Goal: Find specific page/section: Find specific page/section

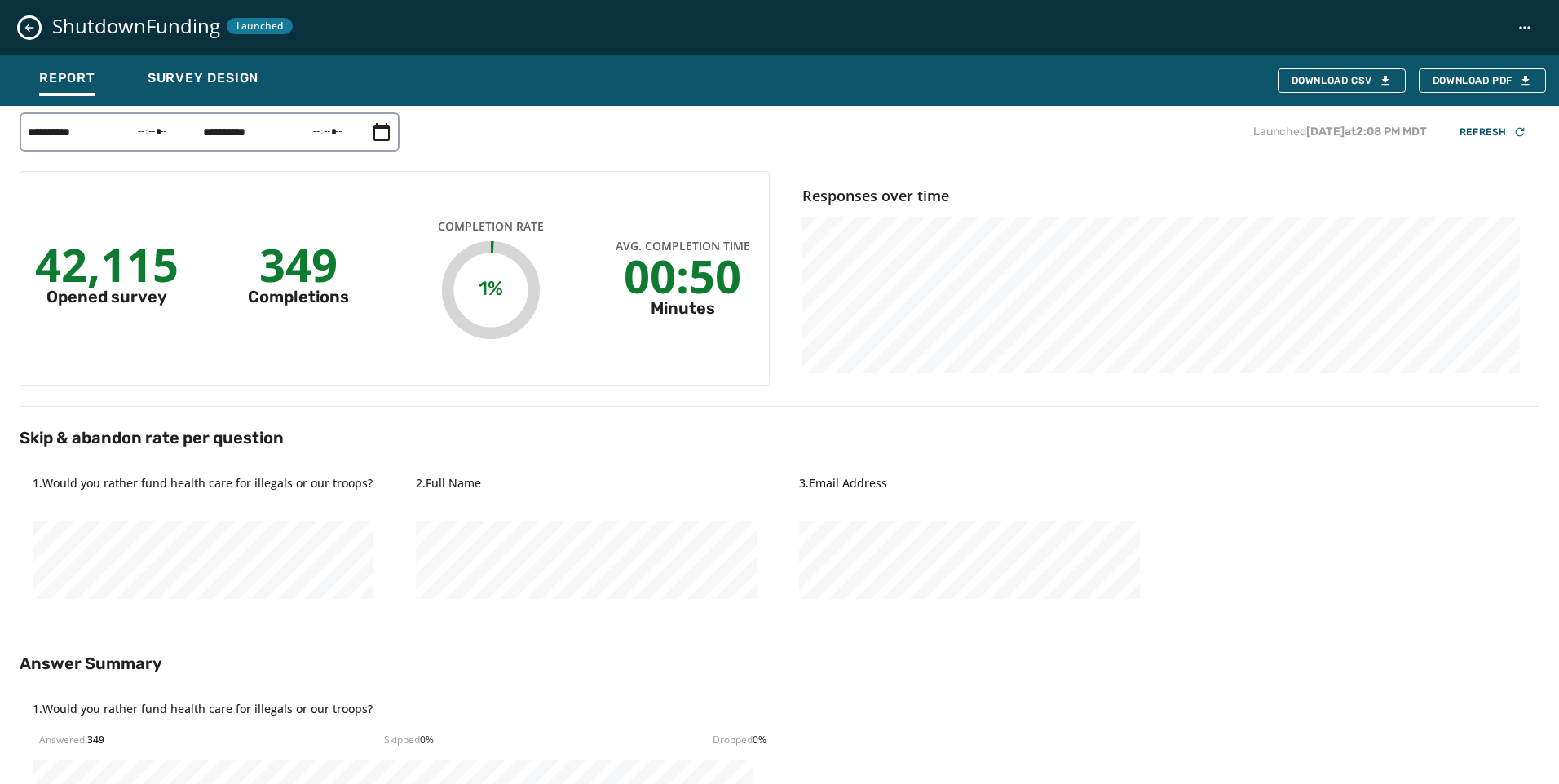
scroll to position [81, 0]
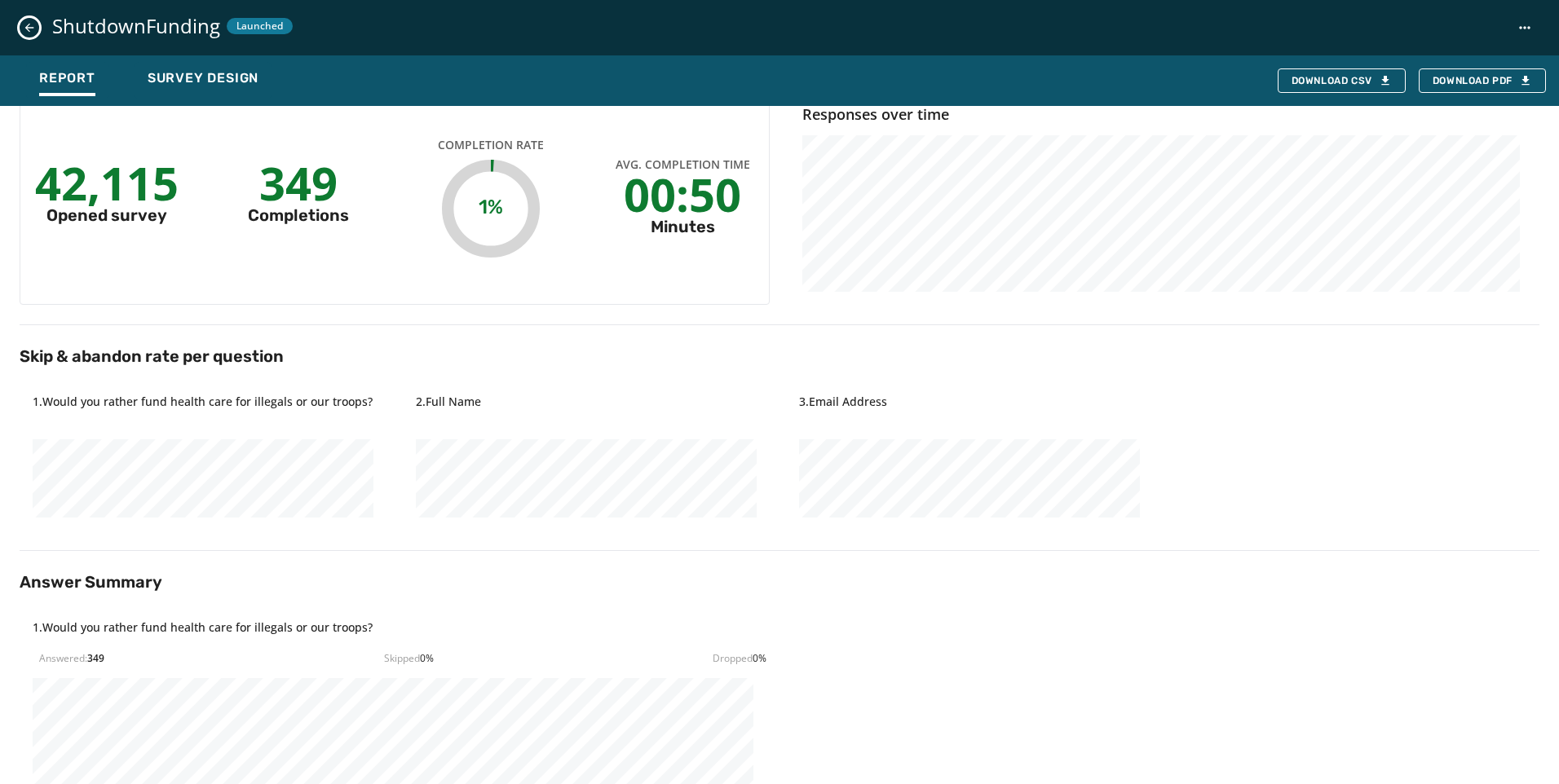
click at [39, 32] on div "ShutdownFunding Launched" at bounding box center [780, 28] width 1559 height 56
click at [30, 29] on icon "Close survey details drawer" at bounding box center [29, 28] width 13 height 13
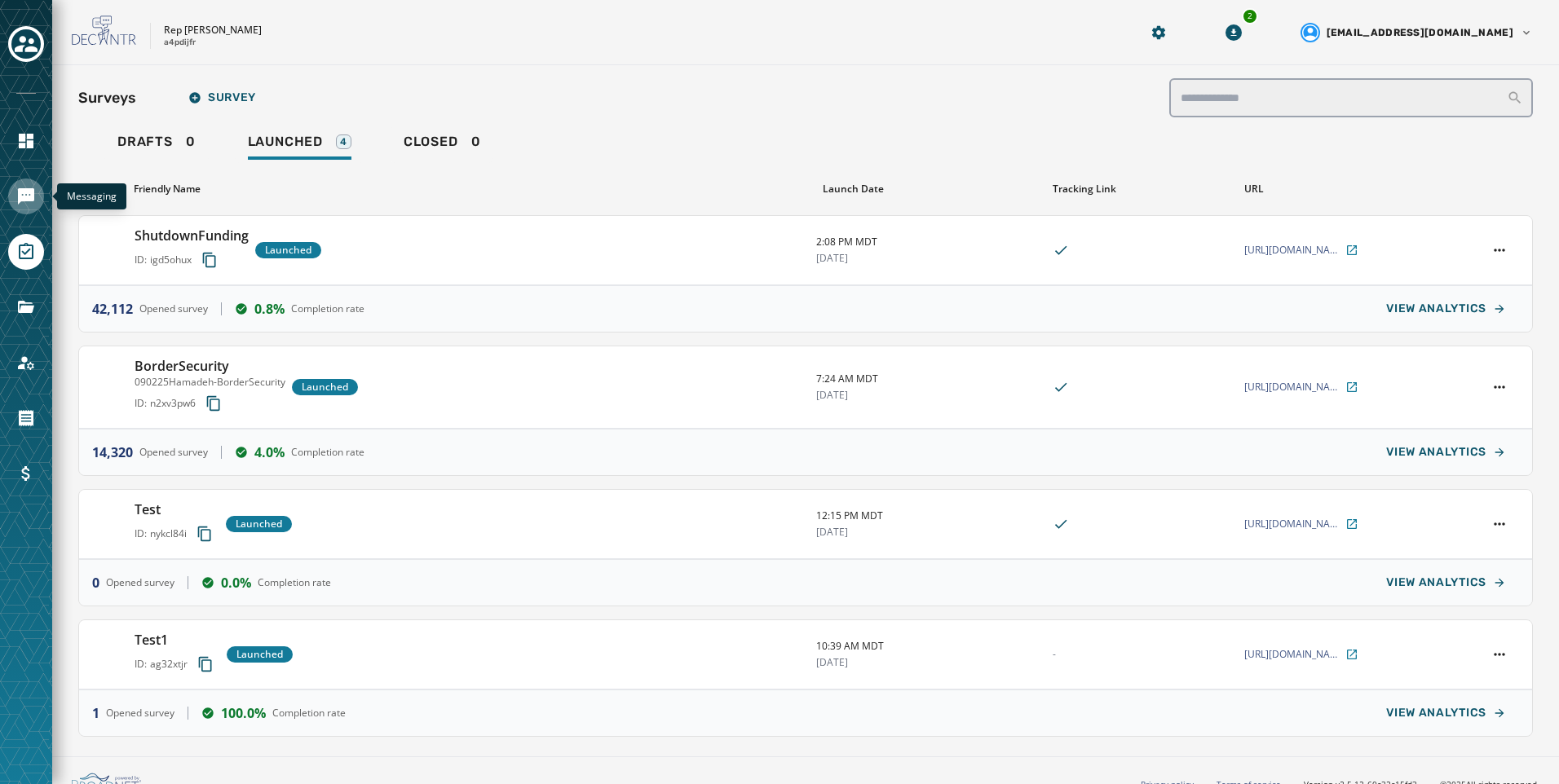
click at [26, 194] on icon "Navigate to Messaging" at bounding box center [26, 196] width 20 height 20
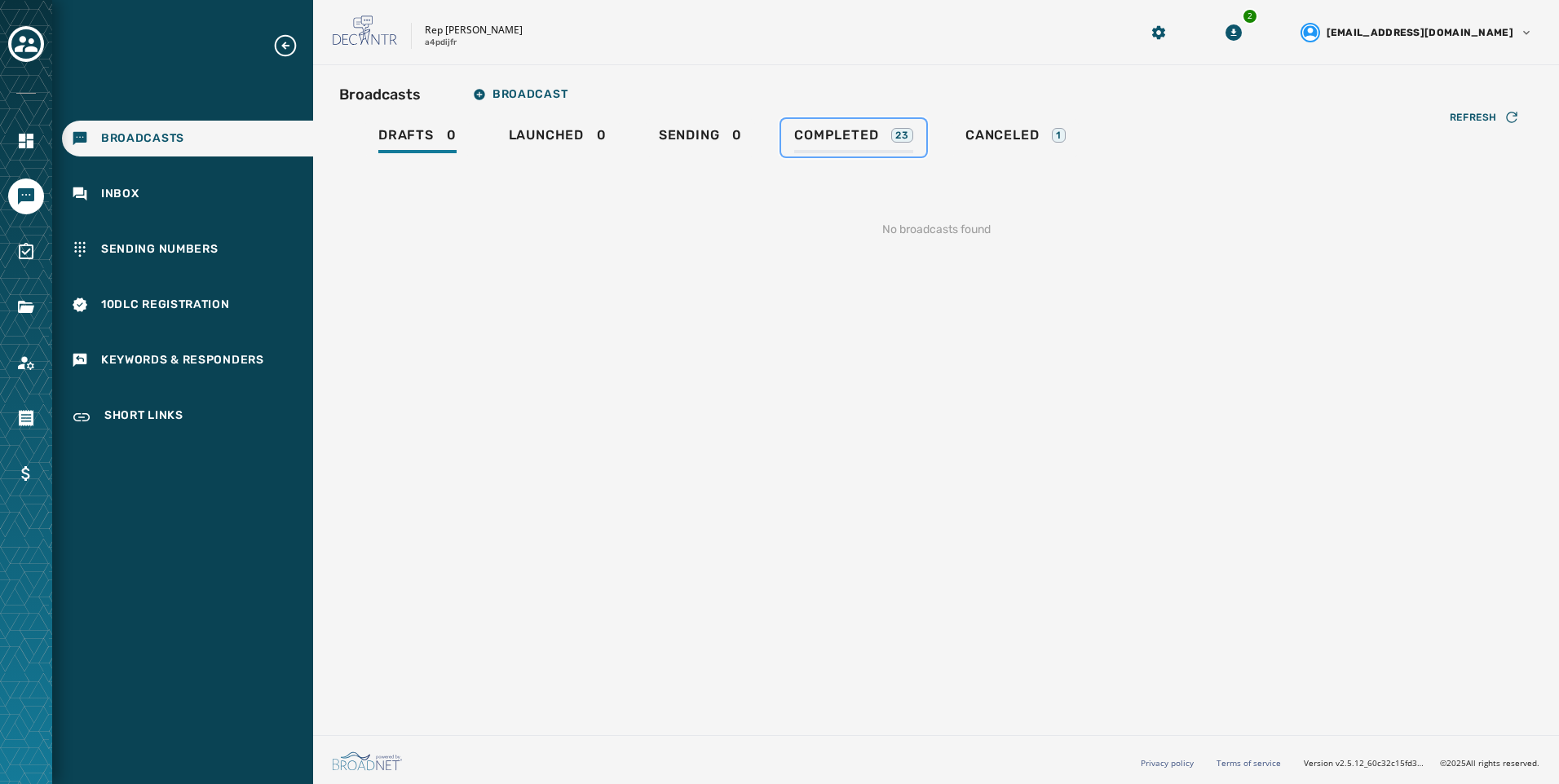
click at [835, 142] on span "Completed" at bounding box center [835, 135] width 84 height 16
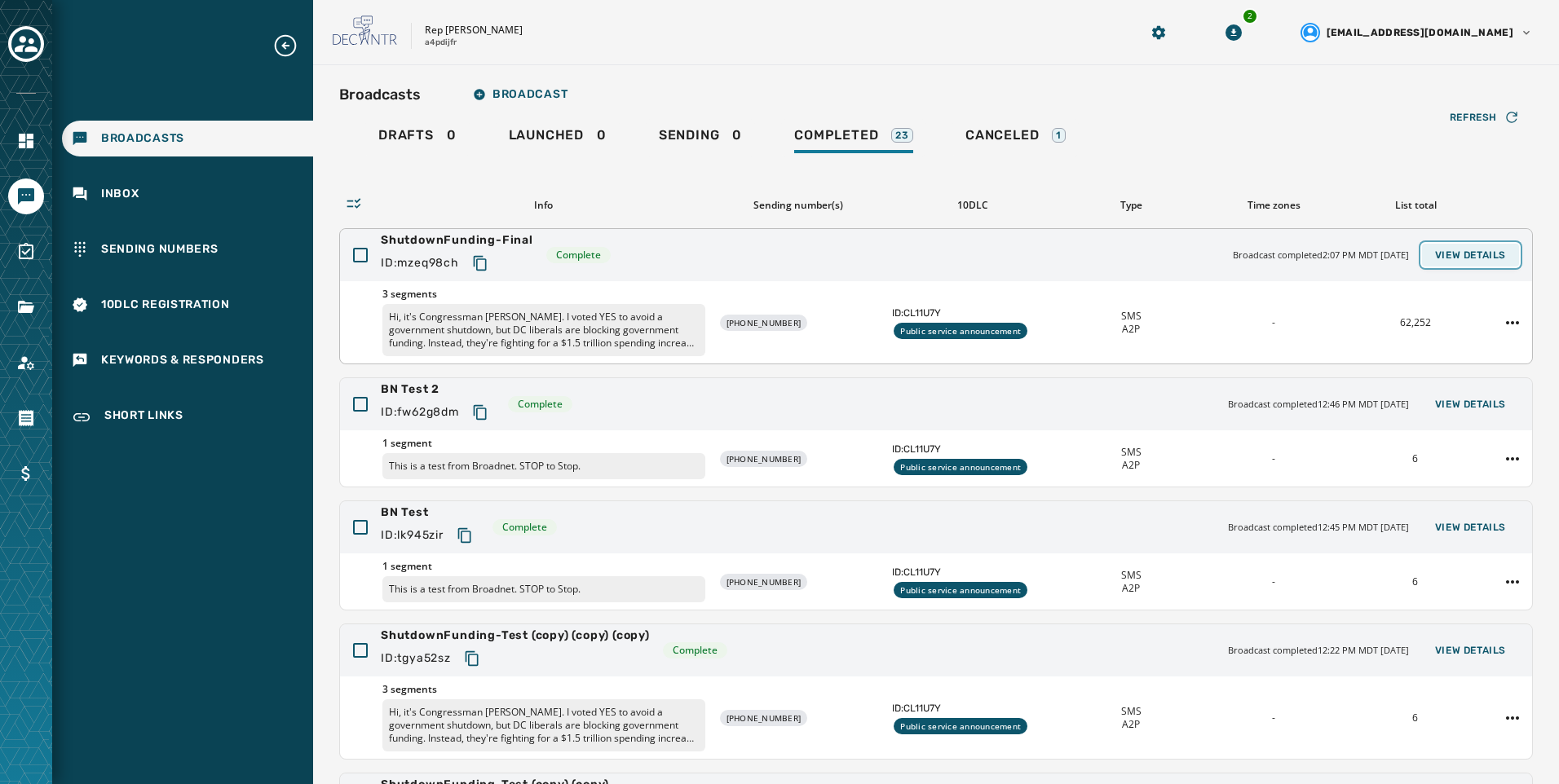
click at [1475, 266] on button "View Details" at bounding box center [1471, 254] width 97 height 23
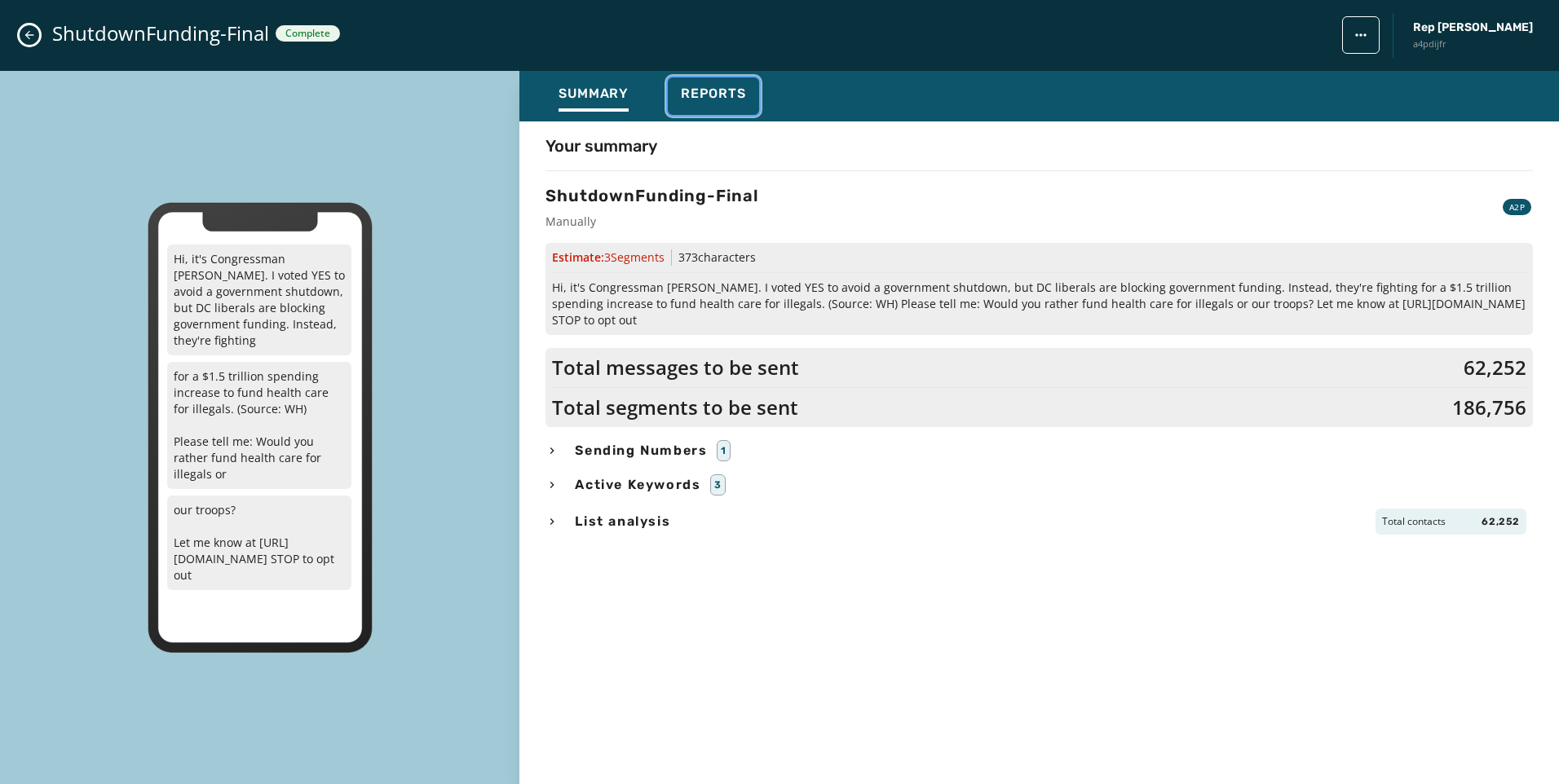
click at [748, 107] on button "Reports" at bounding box center [713, 96] width 91 height 38
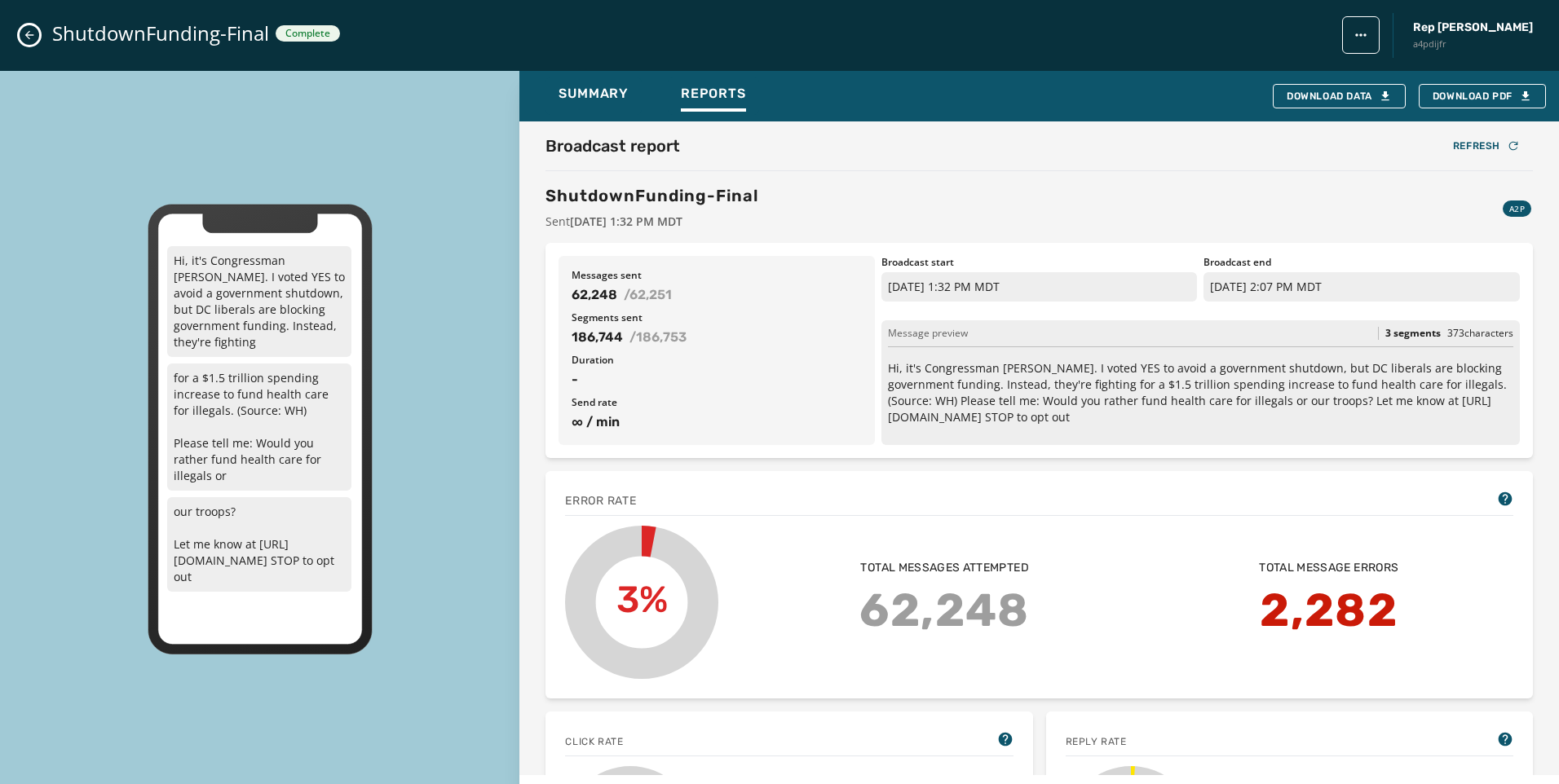
click at [30, 39] on icon "Close admin drawer" at bounding box center [29, 35] width 13 height 13
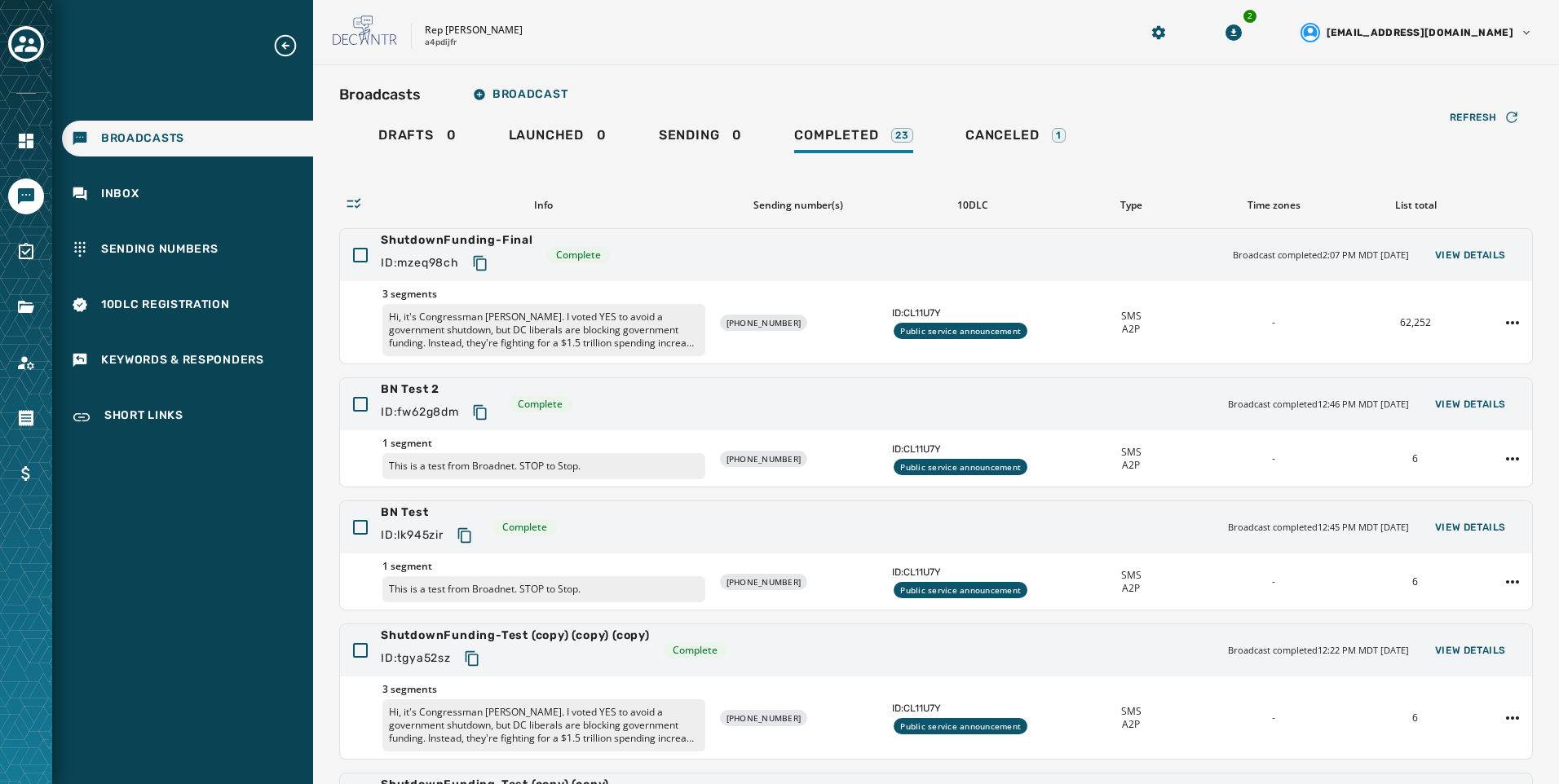
click at [624, 80] on div "Broadcasts Broadcast" at bounding box center [935, 95] width 1193 height 32
